Goal: Communication & Community: Connect with others

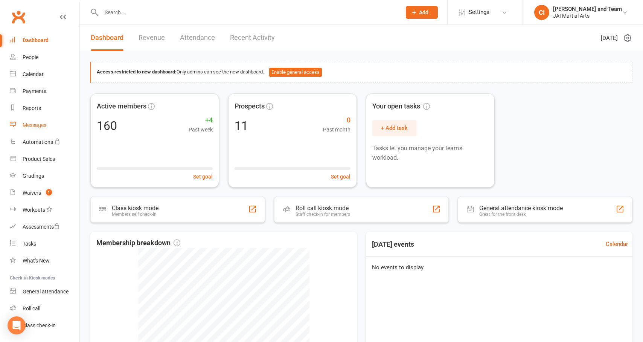
click at [33, 123] on div "Messages" at bounding box center [35, 125] width 24 height 6
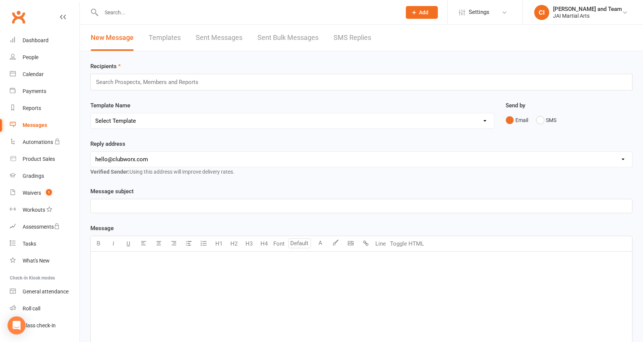
click at [218, 37] on link "Sent Messages" at bounding box center [219, 38] width 47 height 26
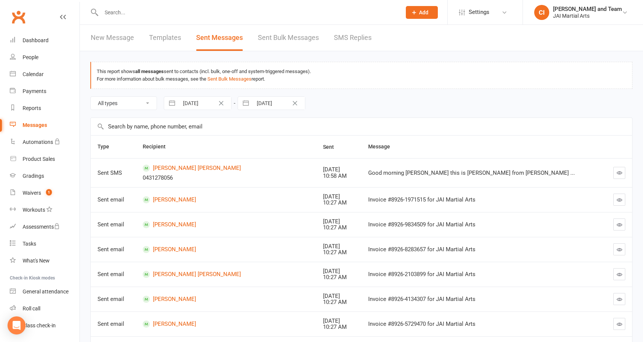
click at [618, 174] on icon "button" at bounding box center [619, 173] width 6 height 6
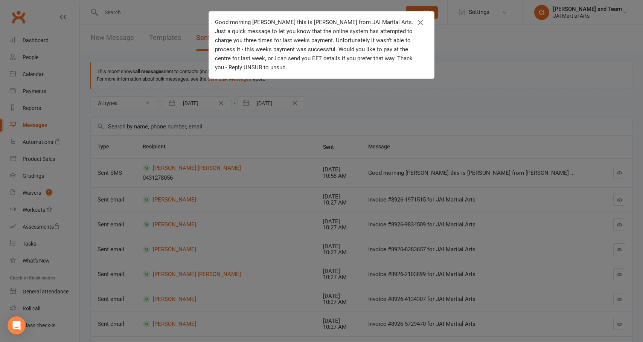
click at [420, 23] on icon "button" at bounding box center [420, 22] width 9 height 9
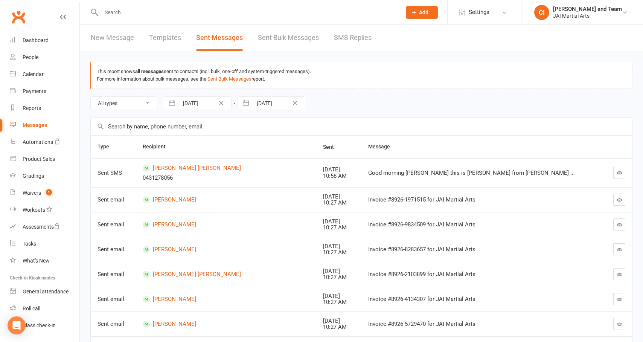
click at [181, 166] on link "[PERSON_NAME] [PERSON_NAME]" at bounding box center [226, 167] width 167 height 7
